Goal: Information Seeking & Learning: Learn about a topic

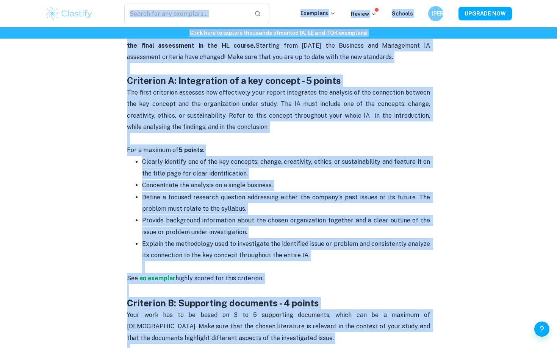
scroll to position [381, 0]
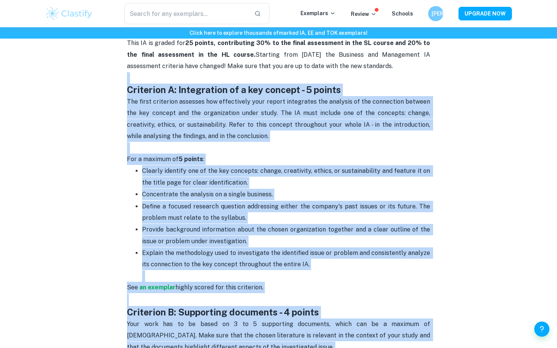
drag, startPoint x: 289, startPoint y: 189, endPoint x: 125, endPoint y: 67, distance: 204.4
copy div "Criterion A: Integration of a key concept - 5 points The first criterion assess…"
click at [314, 130] on p "The first criterion assesses how effectively your report integrates the analysi…" at bounding box center [278, 125] width 303 height 58
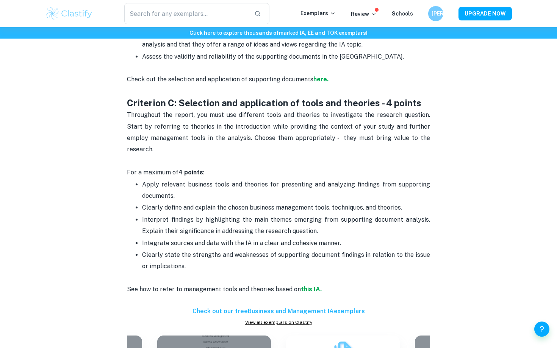
scroll to position [790, 0]
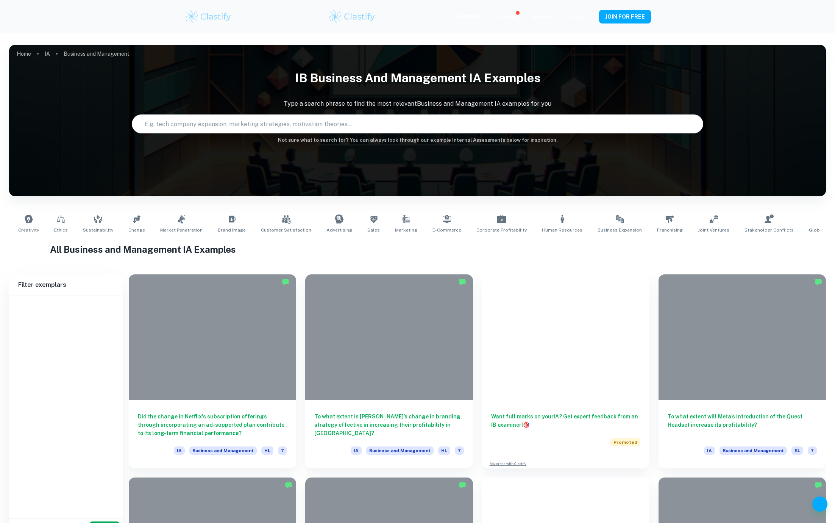
type input "Business and Management"
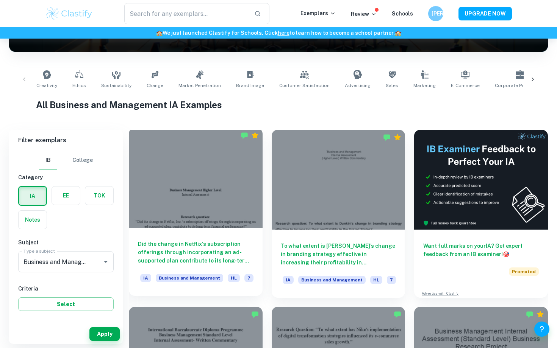
scroll to position [125, 0]
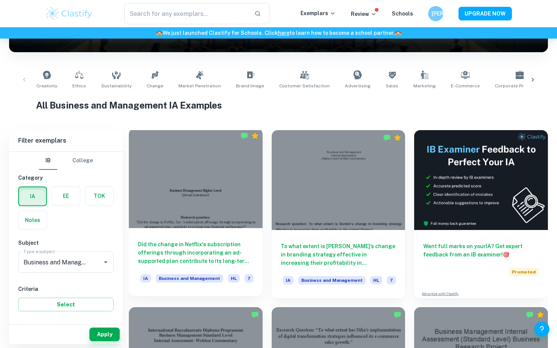
click at [192, 192] on div at bounding box center [196, 178] width 134 height 100
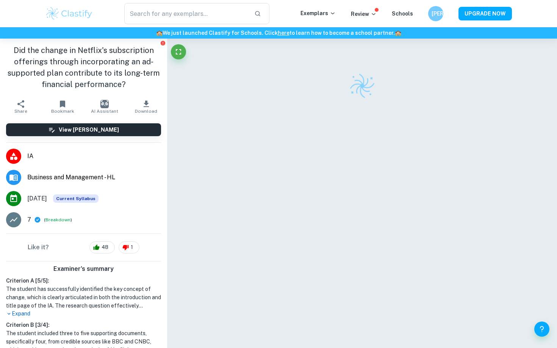
scroll to position [87, 0]
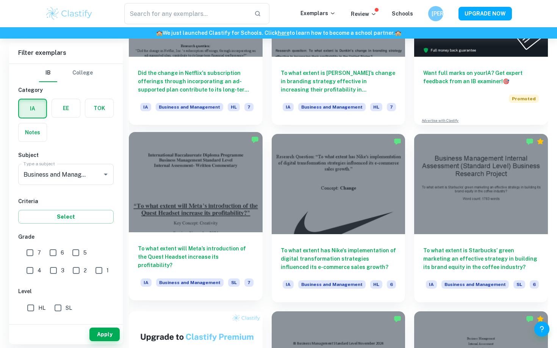
scroll to position [301, 0]
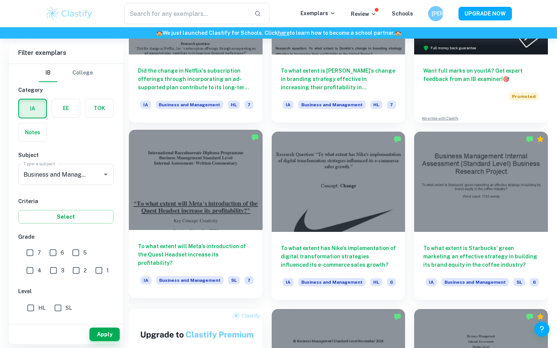
click at [231, 193] on div at bounding box center [196, 180] width 134 height 100
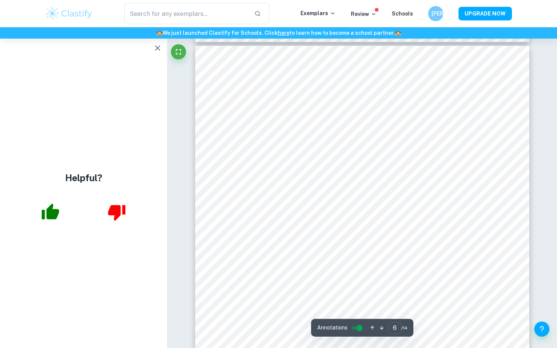
scroll to position [2492, 0]
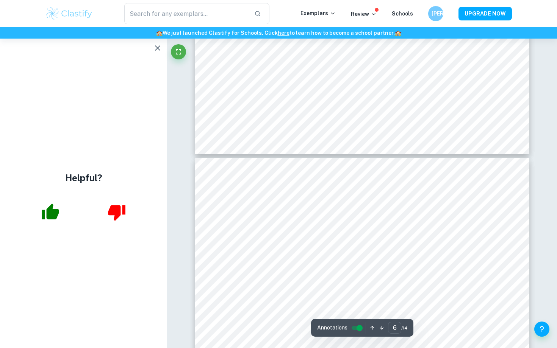
type input "7"
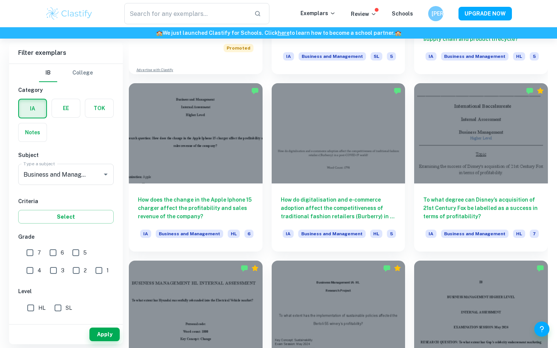
scroll to position [706, 0]
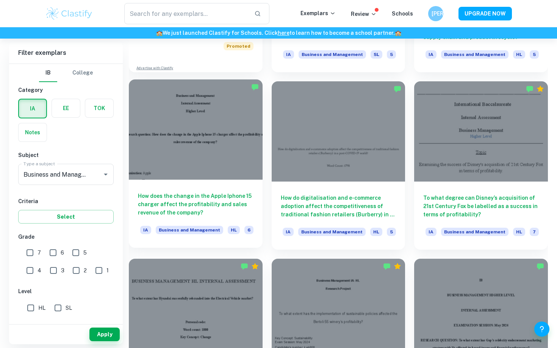
click at [240, 155] on div at bounding box center [196, 130] width 134 height 100
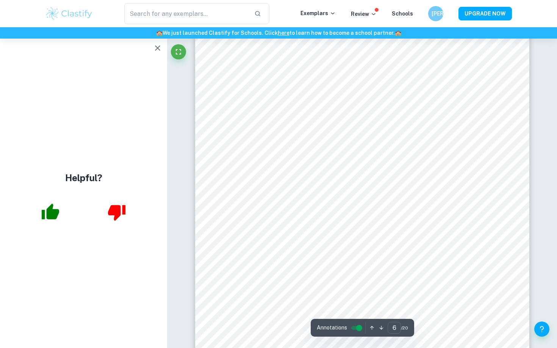
scroll to position [2537, 0]
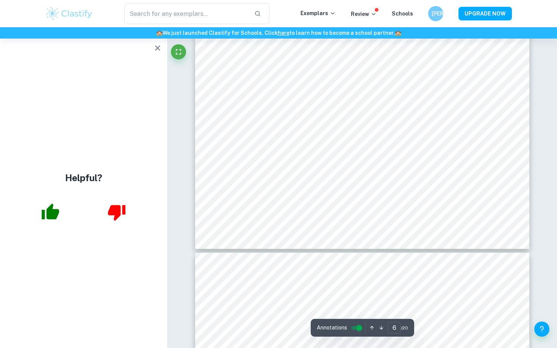
type input "7"
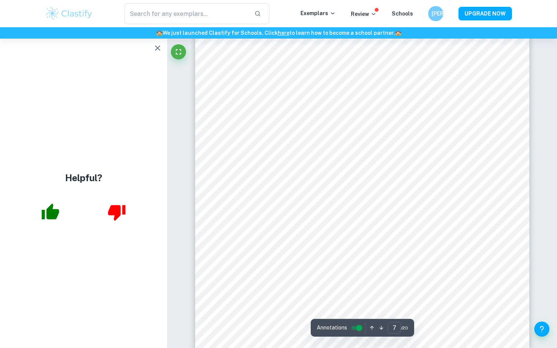
scroll to position [3121, 0]
